Goal: Task Accomplishment & Management: Manage account settings

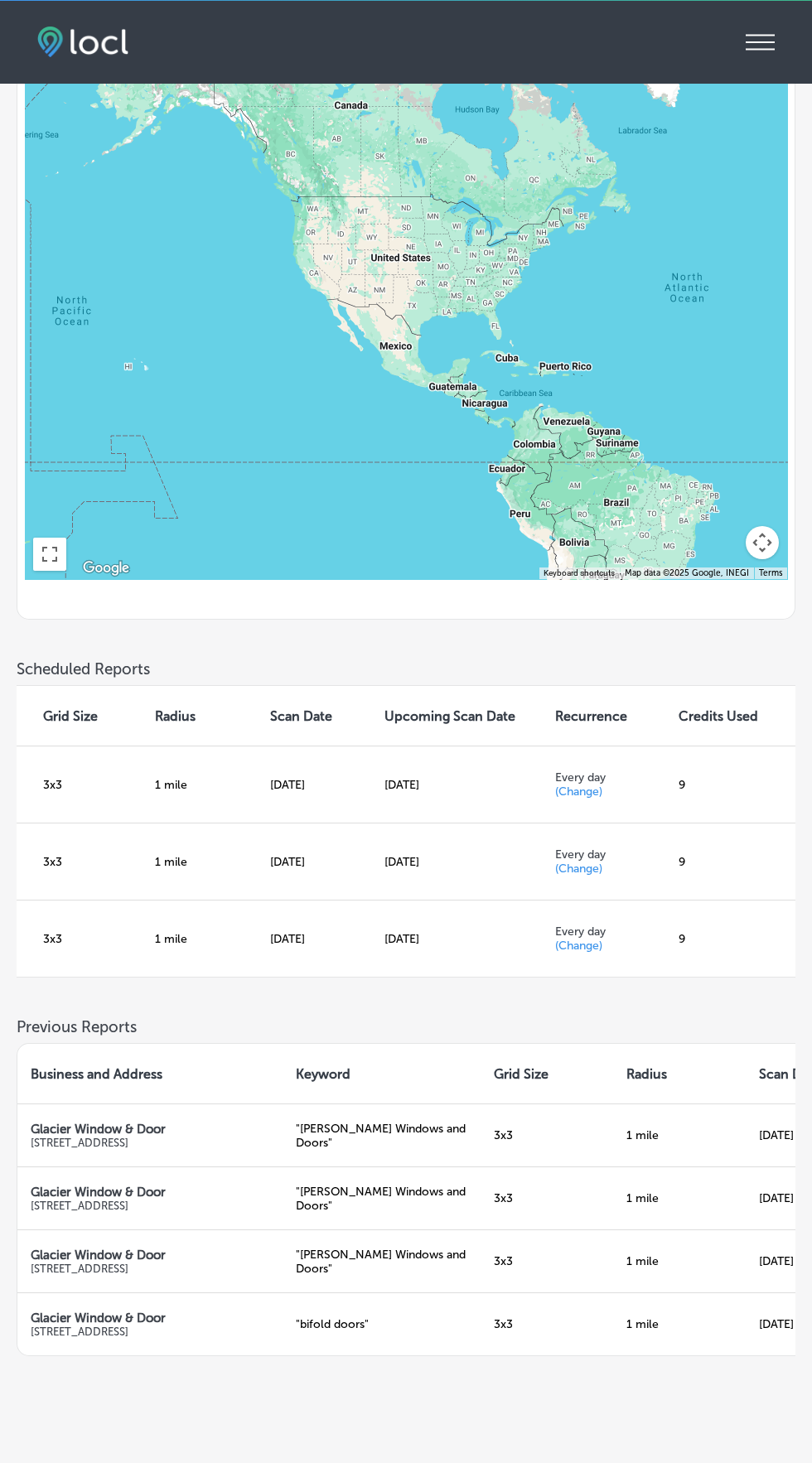
scroll to position [0, 546]
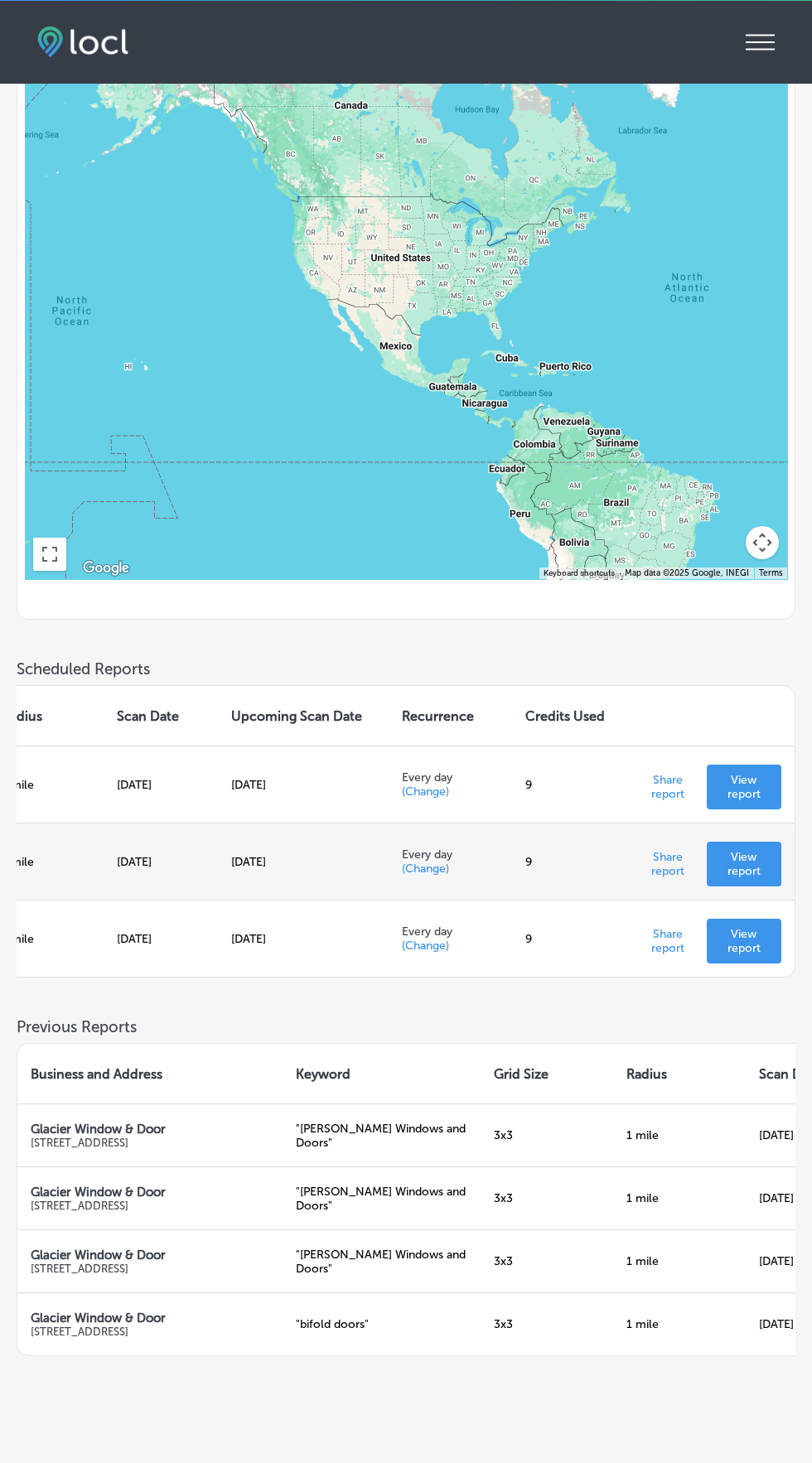
click at [759, 878] on p "View report" at bounding box center [744, 864] width 48 height 28
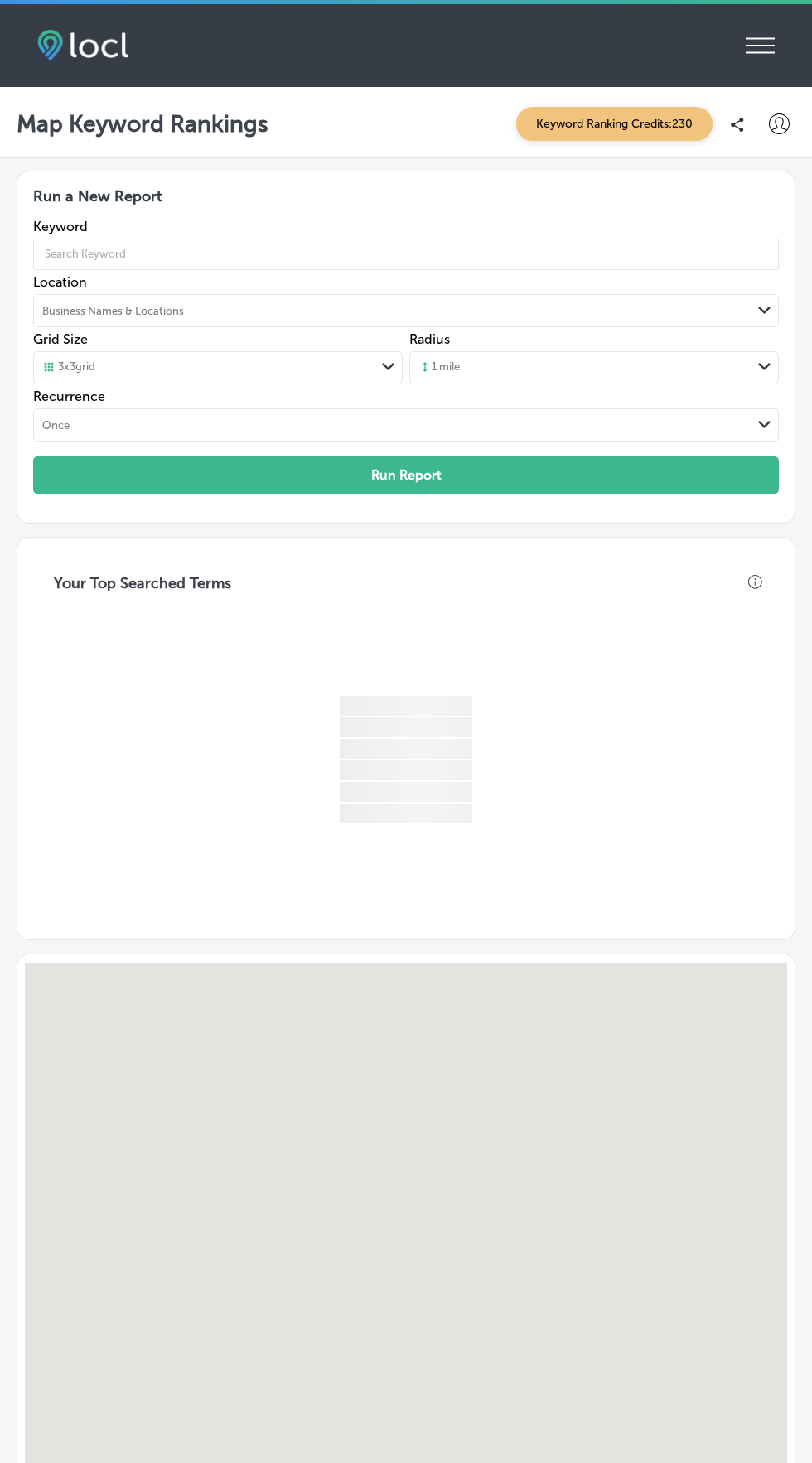
scroll to position [4, 0]
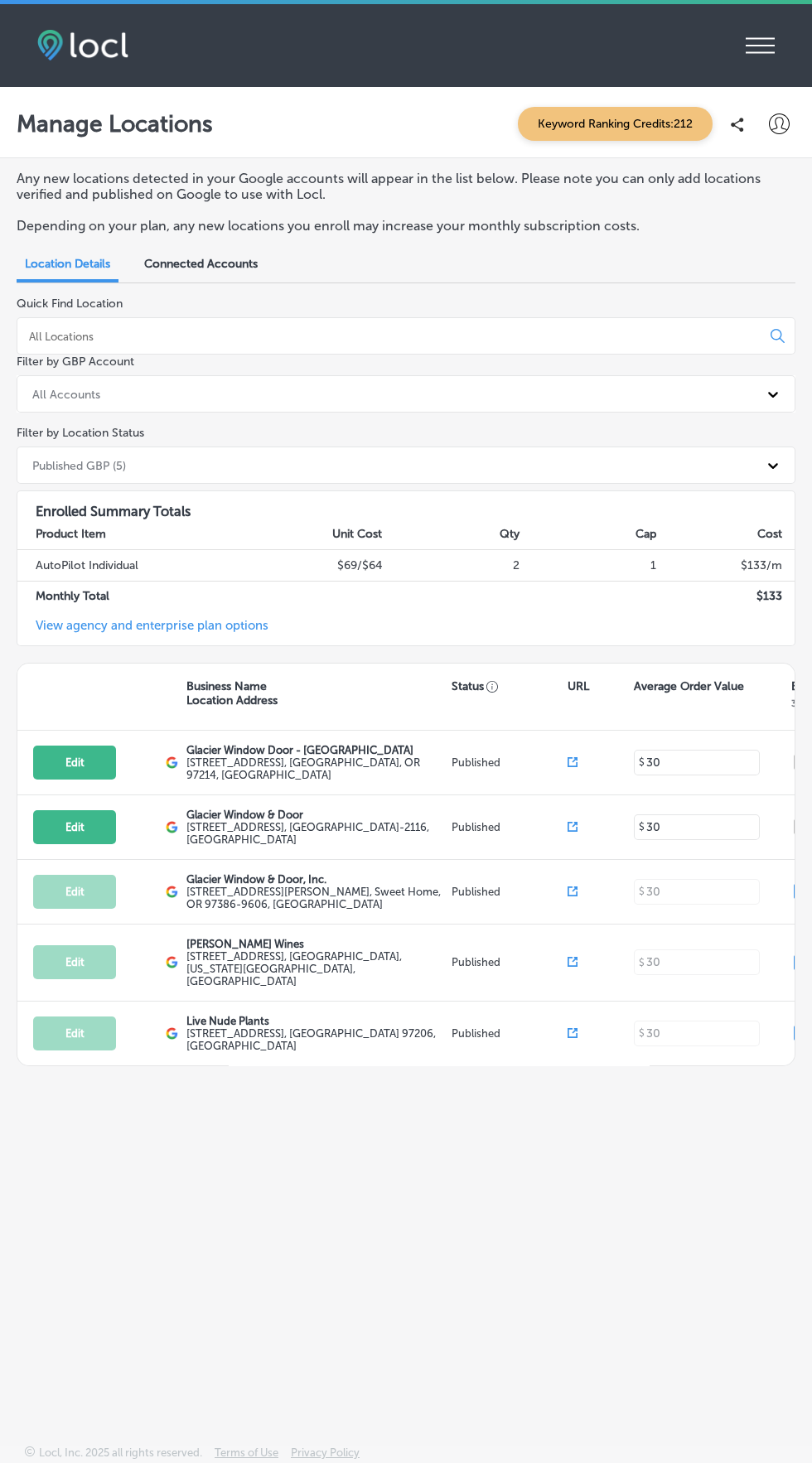
click at [759, 38] on icon at bounding box center [759, 46] width 29 height 16
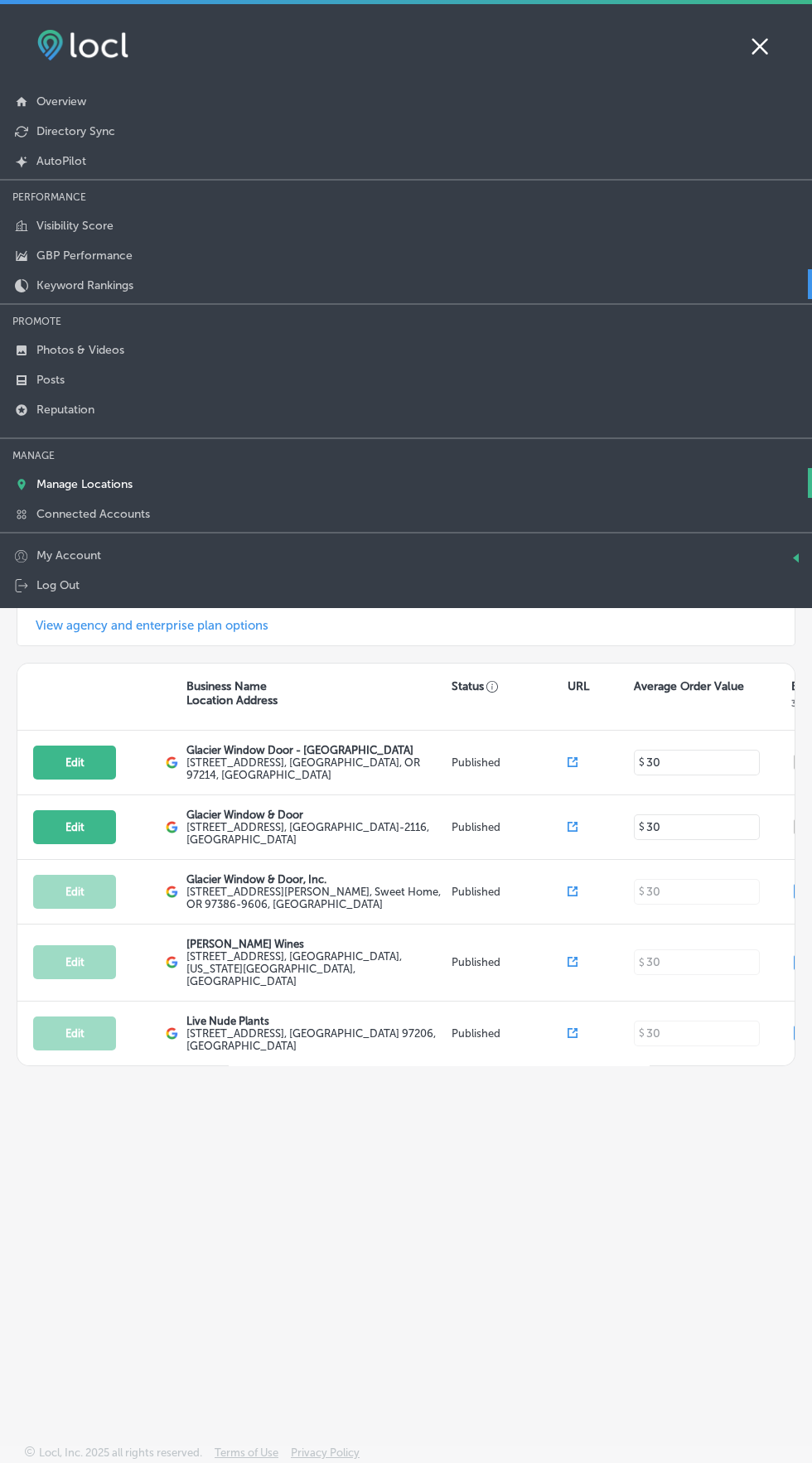
click at [39, 289] on p "Keyword Rankings" at bounding box center [85, 285] width 96 height 14
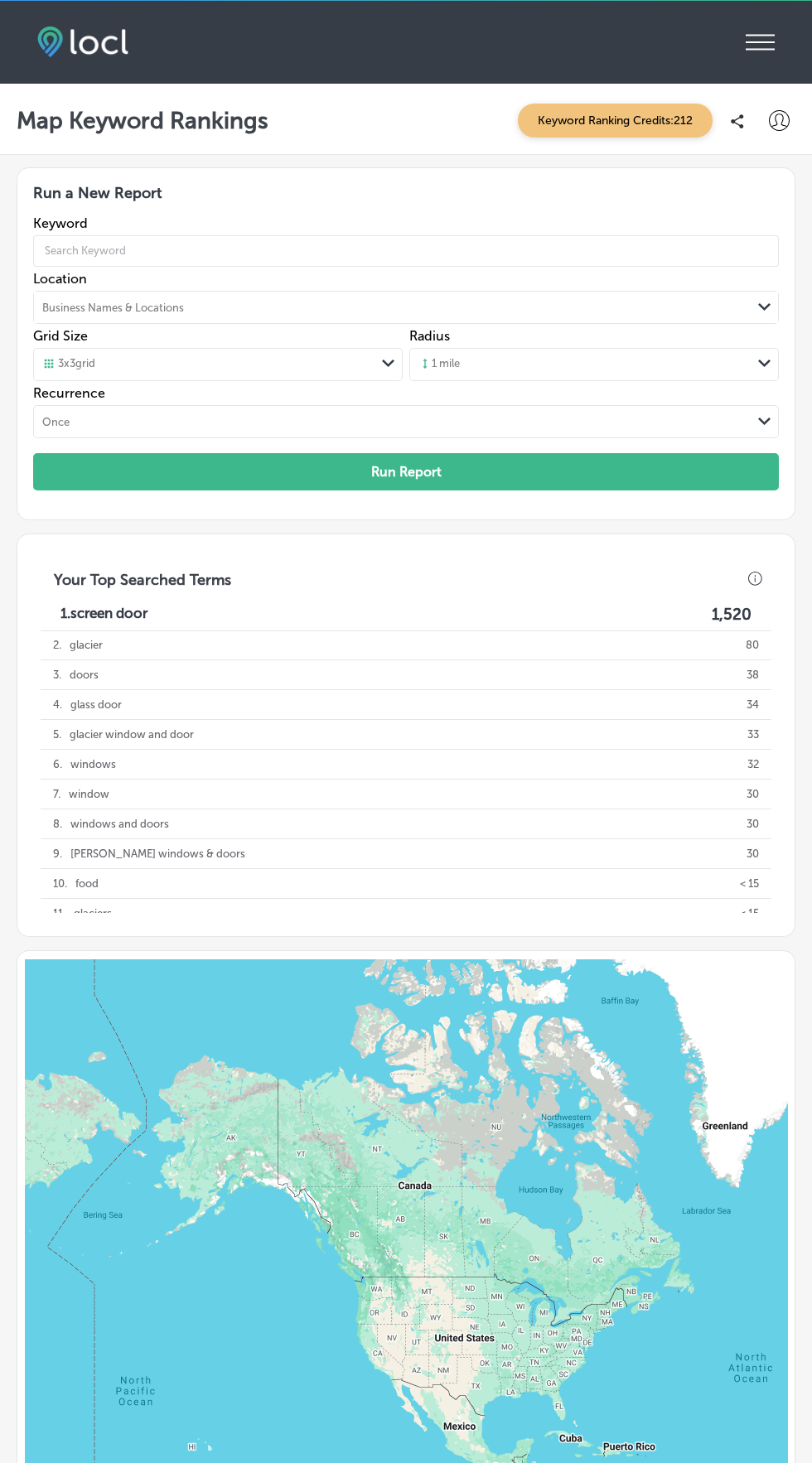
click at [660, 125] on span "Keyword Ranking Credits: 212" at bounding box center [615, 120] width 195 height 34
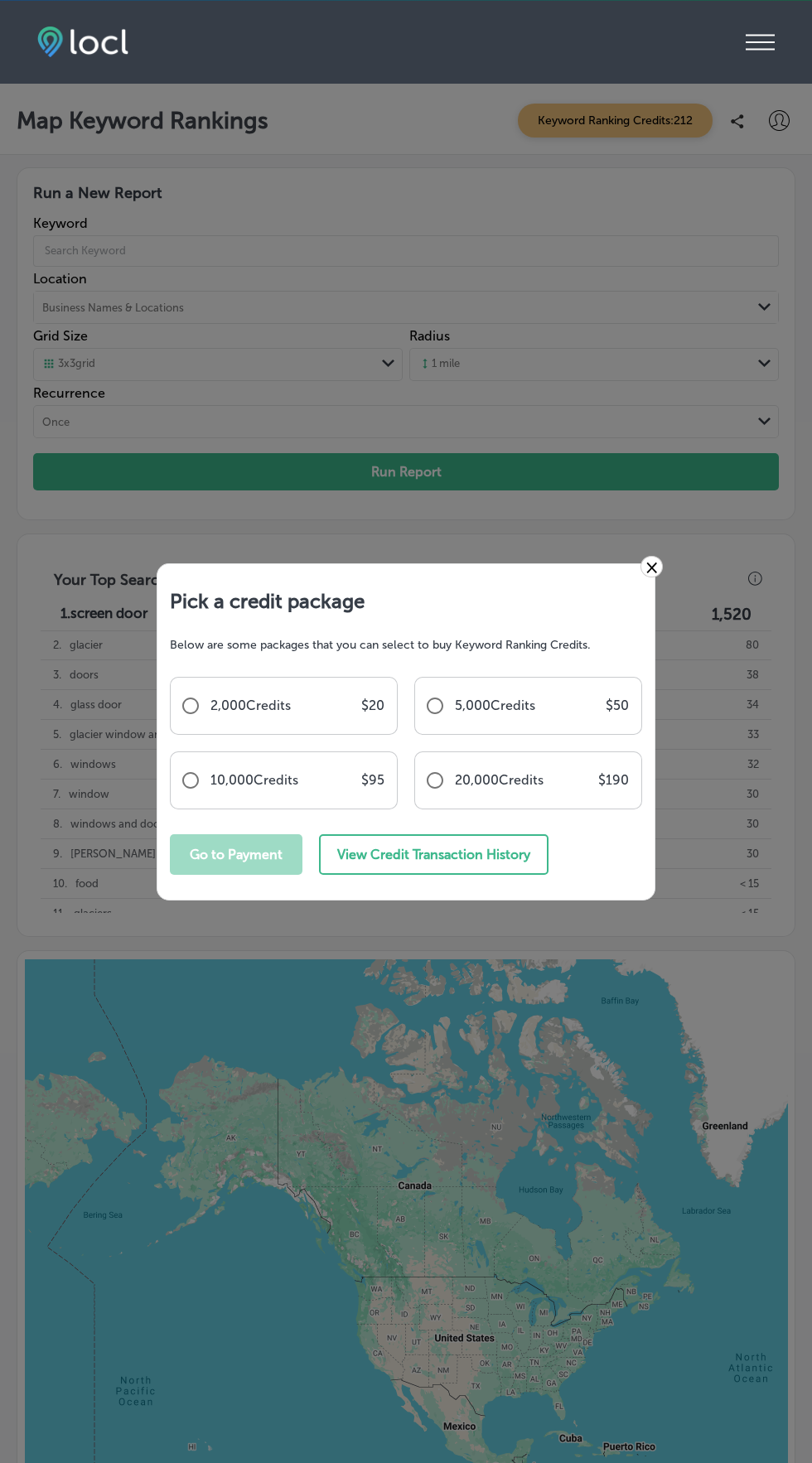
click at [500, 810] on div "20,000 Credits $ 190" at bounding box center [528, 781] width 228 height 58
click at [494, 874] on button "View Credit Transaction History" at bounding box center [434, 854] width 230 height 40
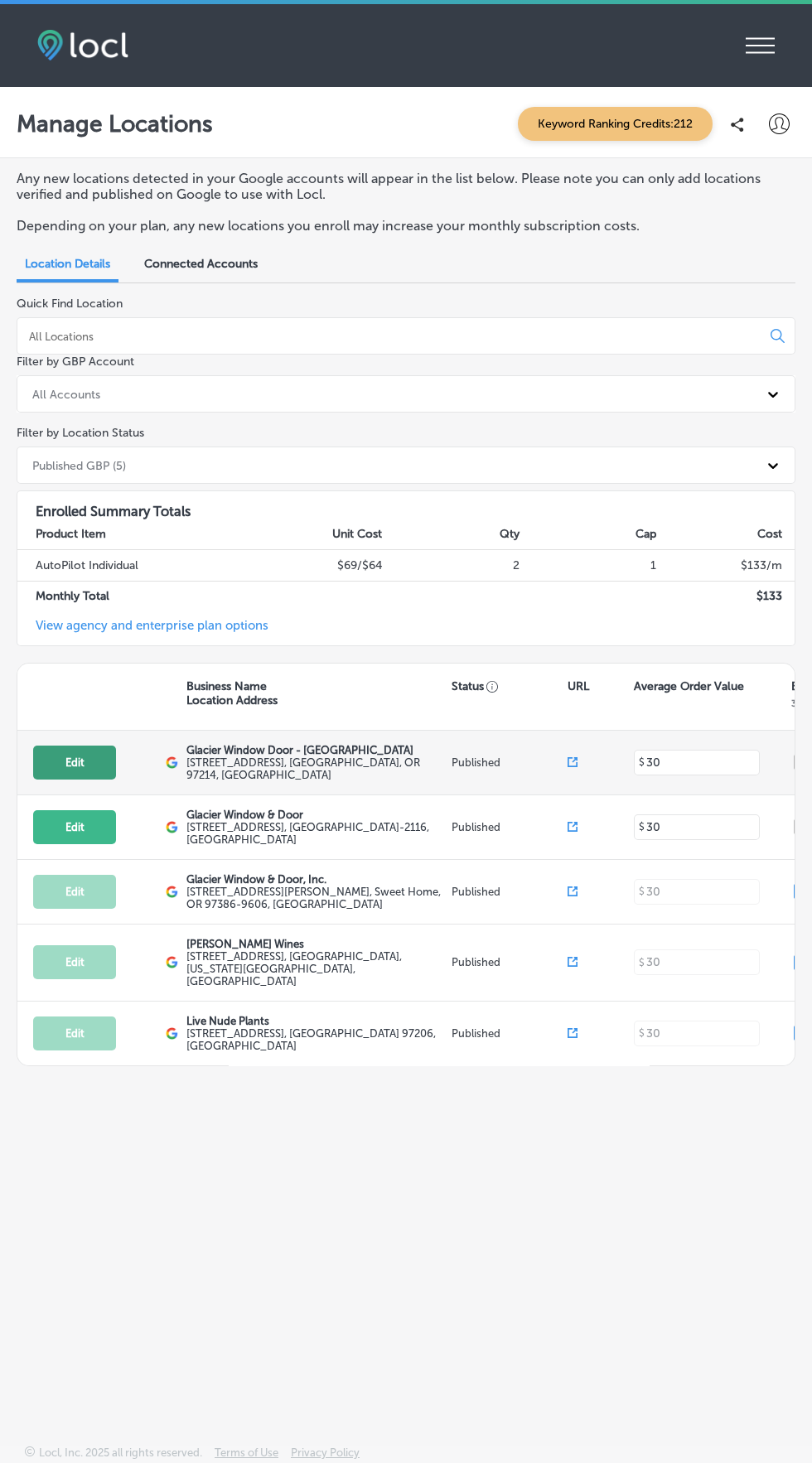
click at [75, 760] on button "Edit" at bounding box center [75, 762] width 82 height 34
select select "US"
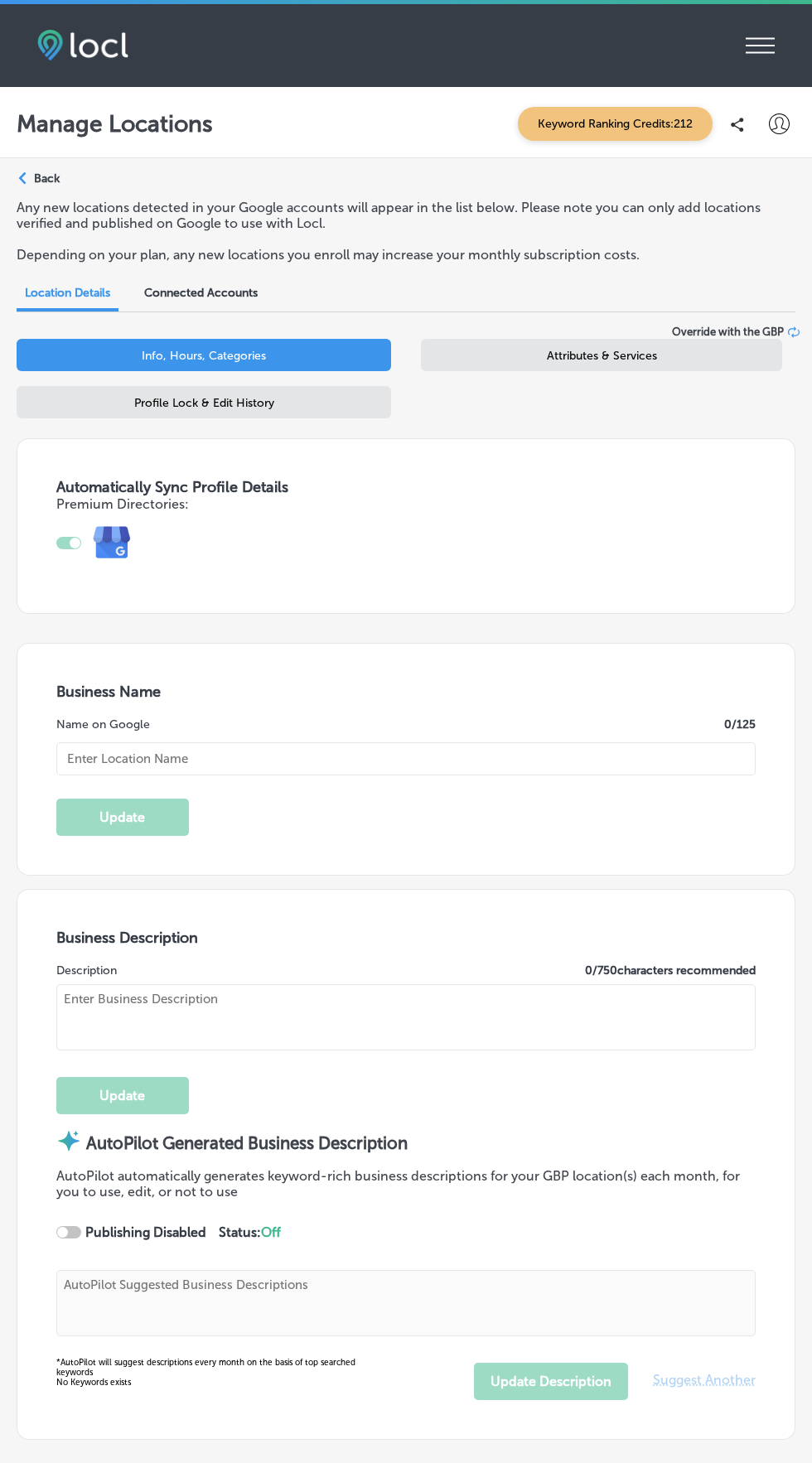
type input "Glacier Window Door - Portland"
type textarea "At Glacier Window & Door, we offer premium window and door solutions designed t…"
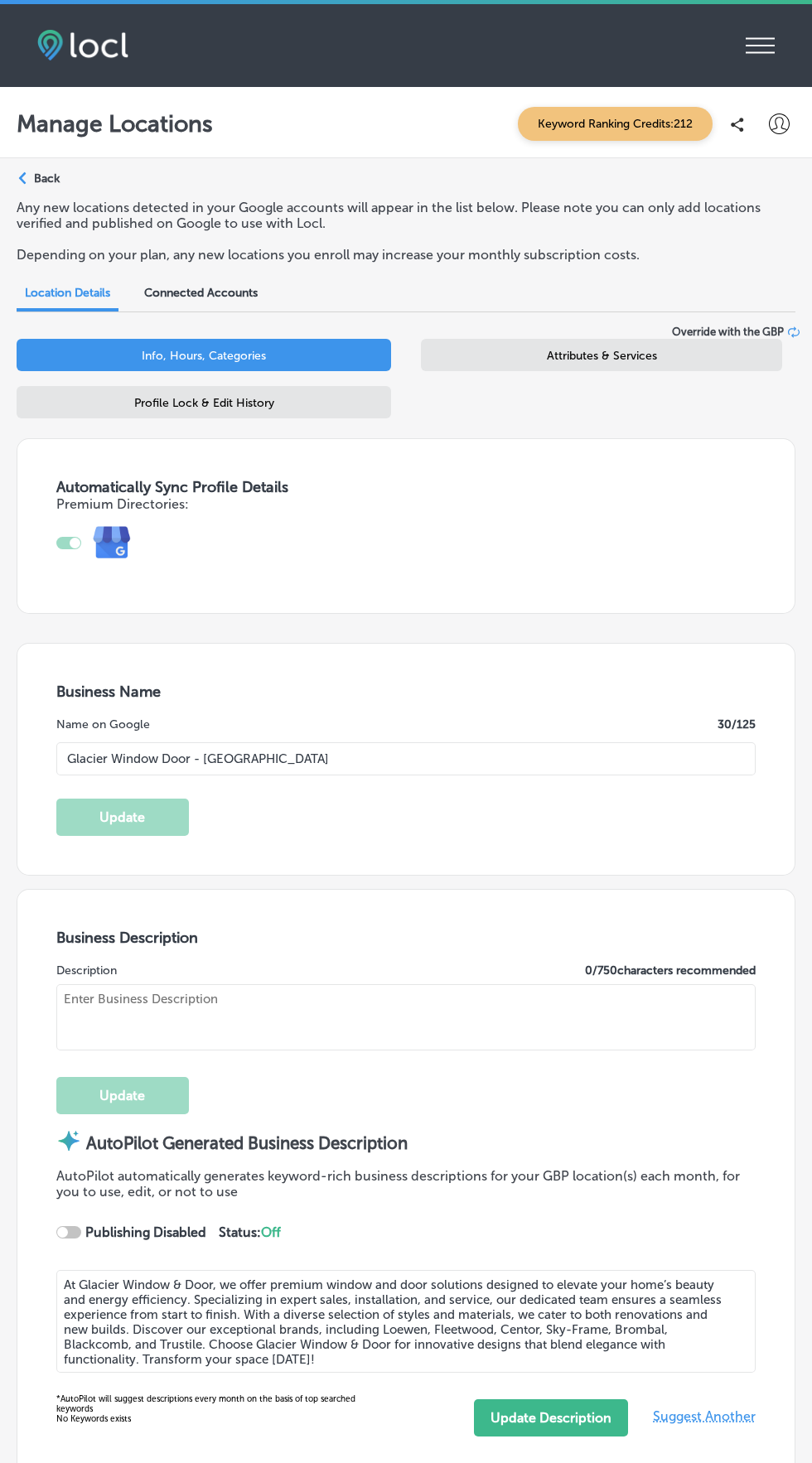
checkbox input "true"
type textarea "At Glacier Window & Door, we offer premium window and door solutions designed t…"
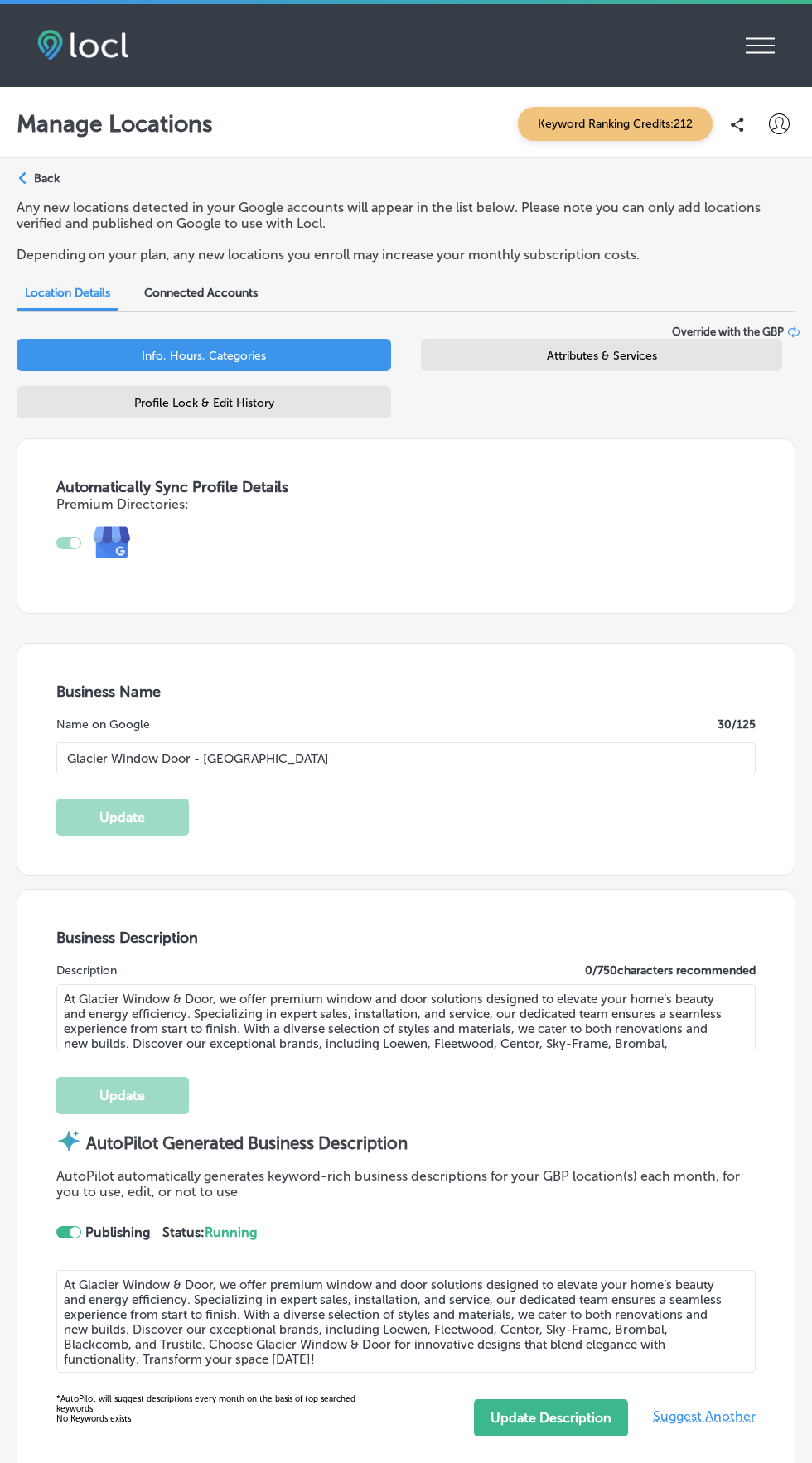
type input "http://www.glacierwindow.com/"
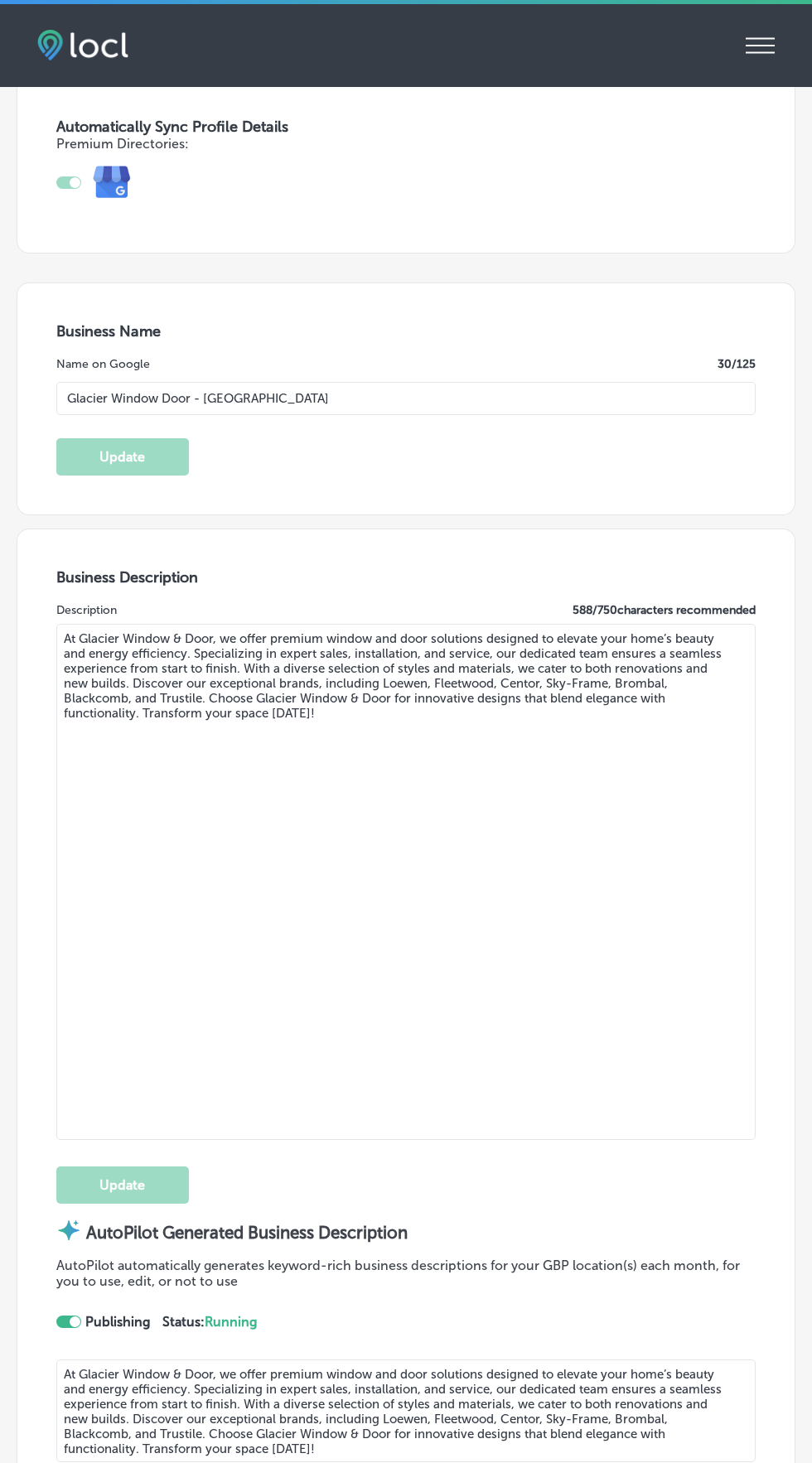
type input "1229 SE Grand Ave"
type input "Portland"
type input "97214"
type input "US"
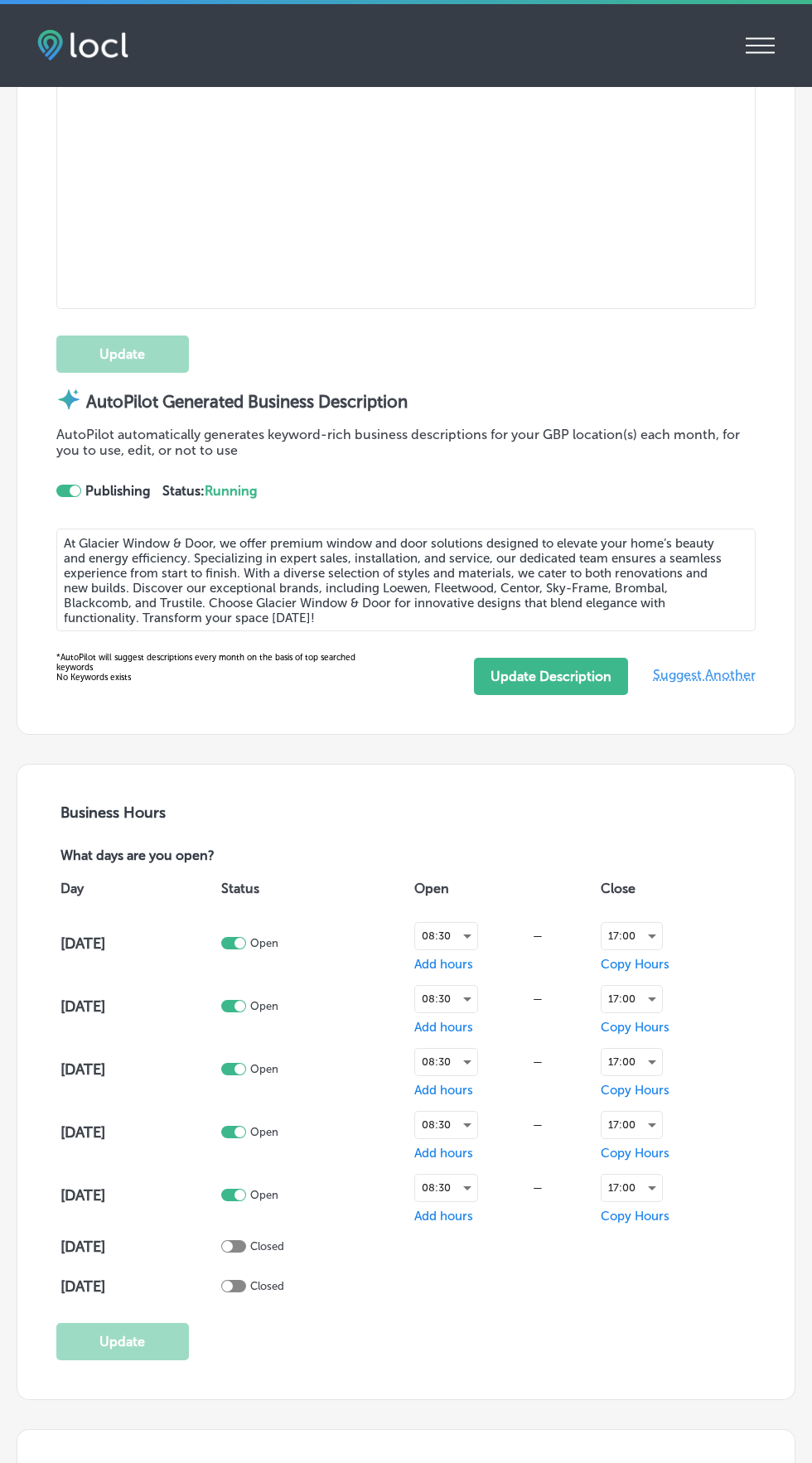
type input "+1 503 408 8838"
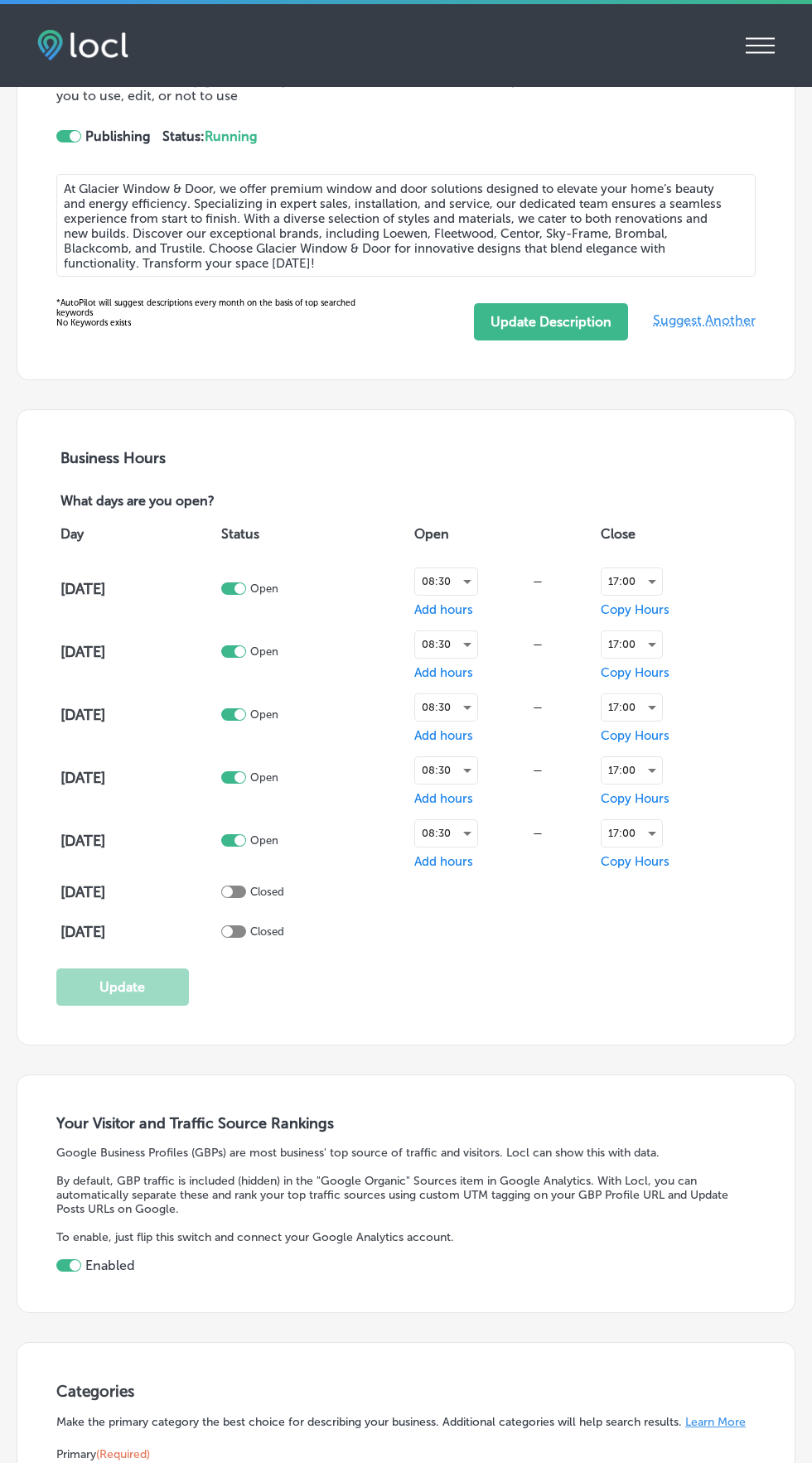
scroll to position [1547, 0]
